Goal: Transaction & Acquisition: Subscribe to service/newsletter

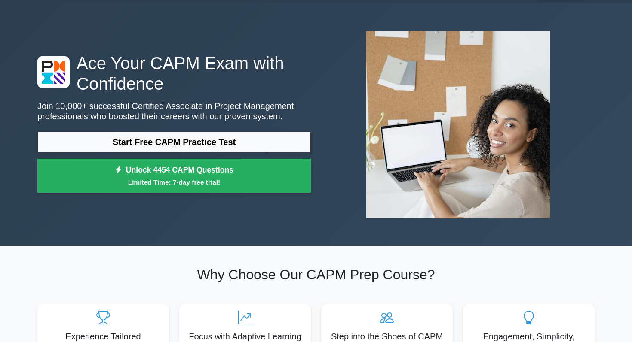
scroll to position [27, 0]
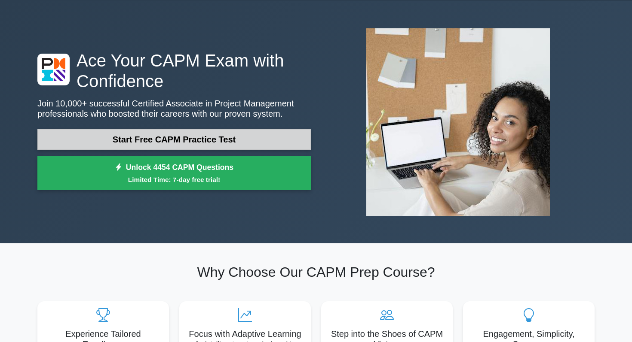
click at [200, 138] on link "Start Free CAPM Practice Test" at bounding box center [173, 139] width 273 height 21
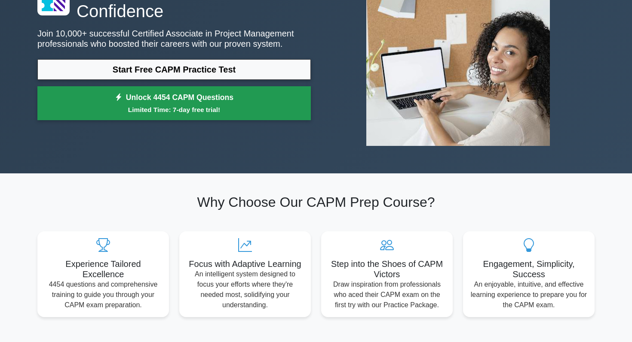
scroll to position [102, 0]
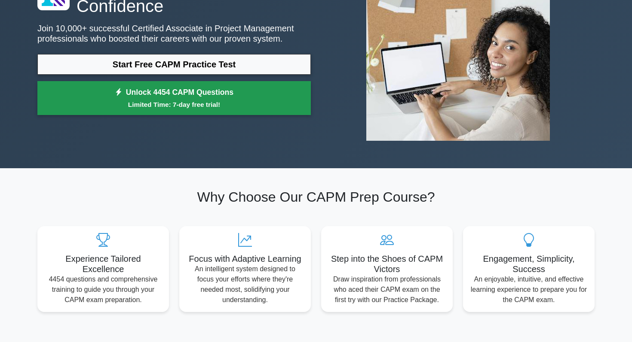
click at [239, 97] on link "Unlock 4454 CAPM Questions Limited Time: 7-day free trial!" at bounding box center [173, 98] width 273 height 34
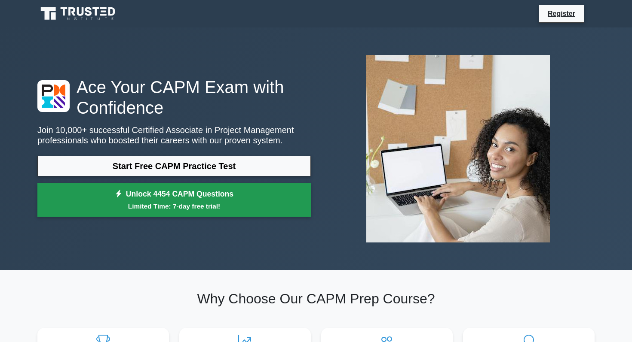
click at [153, 197] on link "Unlock 4454 CAPM Questions Limited Time: 7-day free trial!" at bounding box center [173, 200] width 273 height 34
